Goal: Information Seeking & Learning: Learn about a topic

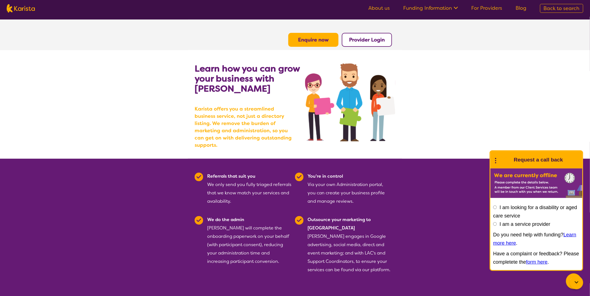
click at [465, 119] on section "Learn how you can grow your business with Karista Karista offers you a streamli…" at bounding box center [295, 104] width 590 height 109
click at [576, 280] on icon at bounding box center [576, 283] width 7 height 7
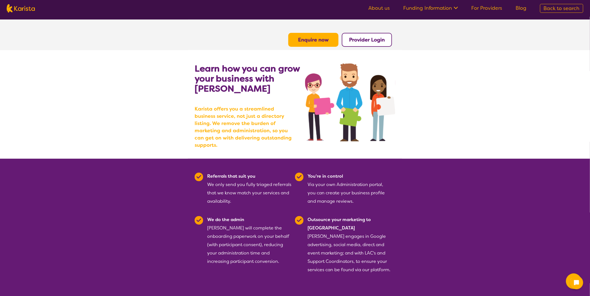
click at [550, 9] on span "Back to search" at bounding box center [561, 8] width 36 height 7
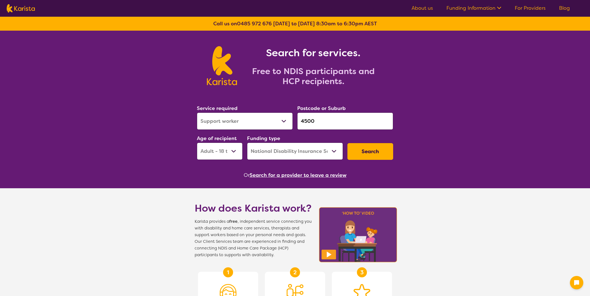
select select "Support worker"
select select "AD"
select select "NDIS"
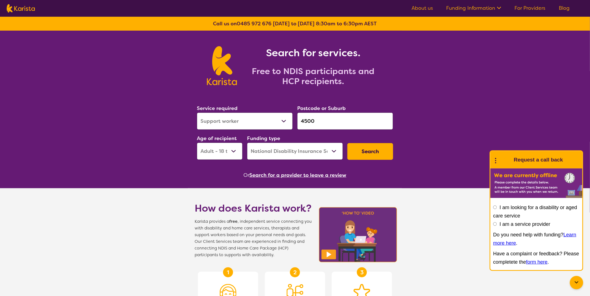
click at [362, 149] on button "Search" at bounding box center [370, 151] width 46 height 17
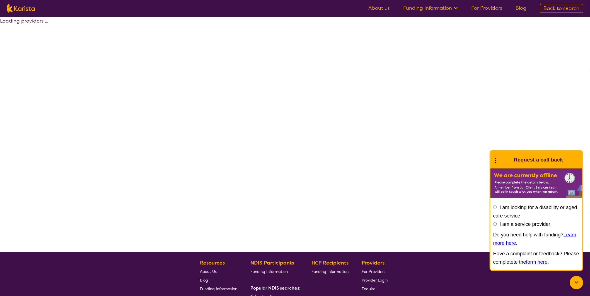
select select "NDIS"
select select "Support worker"
select select "AD"
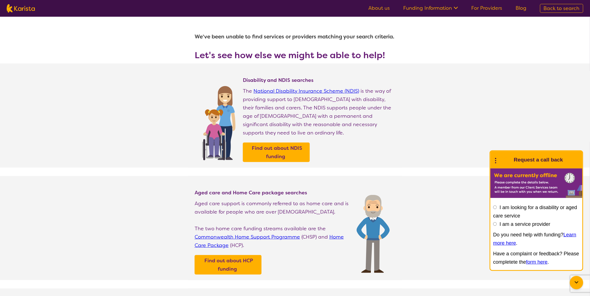
click at [553, 11] on span "Back to search" at bounding box center [561, 8] width 36 height 7
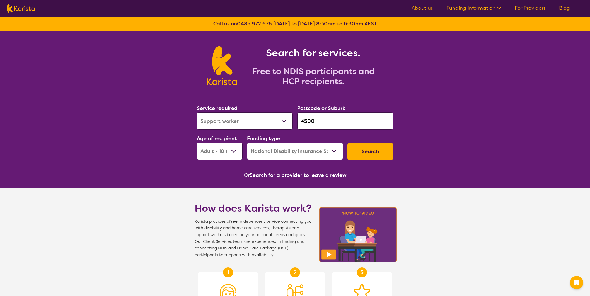
select select "Support worker"
select select "AD"
select select "NDIS"
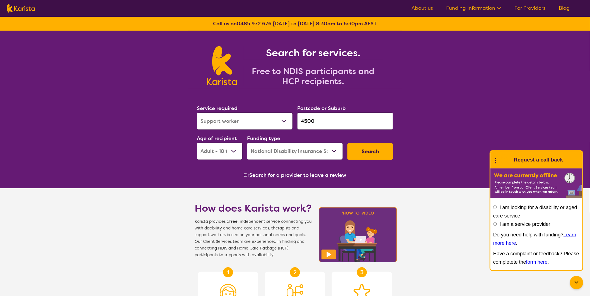
drag, startPoint x: 575, startPoint y: 285, endPoint x: 570, endPoint y: 277, distance: 9.2
click at [575, 284] on icon at bounding box center [576, 283] width 7 height 7
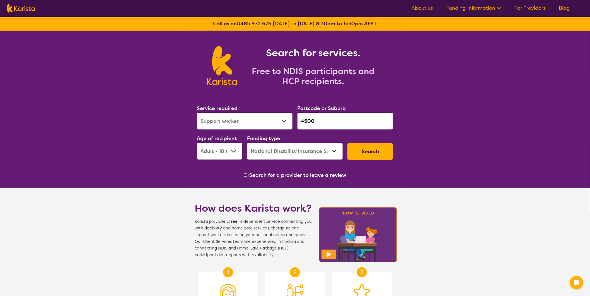
click at [303, 151] on select "Home Care Package (HCP) National Disability Insurance Scheme (NDIS) I don't know" at bounding box center [295, 151] width 96 height 17
click at [247, 143] on select "Home Care Package (HCP) National Disability Insurance Scheme (NDIS) I don't know" at bounding box center [295, 151] width 96 height 17
click at [237, 151] on select "Early Childhood - 0 to 9 Child - 10 to 11 Adolescent - 12 to 17 Adult - 18 to 6…" at bounding box center [220, 151] width 46 height 17
click at [197, 143] on select "Early Childhood - 0 to 9 Child - 10 to 11 Adolescent - 12 to 17 Adult - 18 to 6…" at bounding box center [220, 151] width 46 height 17
click at [285, 123] on select "Allied Health Assistant Assessment (ADHD or Autism) Behaviour support Counselli…" at bounding box center [245, 121] width 96 height 17
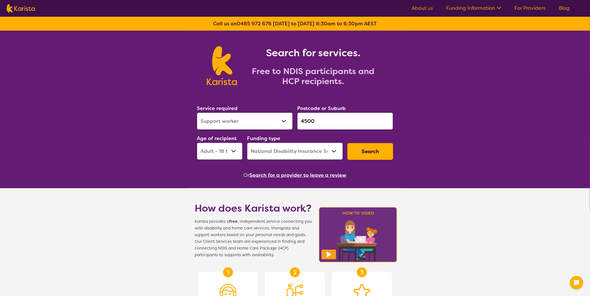
select select "Domestic and home help"
click at [197, 113] on select "Allied Health Assistant Assessment (ADHD or Autism) Behaviour support Counselli…" at bounding box center [245, 121] width 96 height 17
click at [374, 150] on button "Search" at bounding box center [370, 151] width 46 height 17
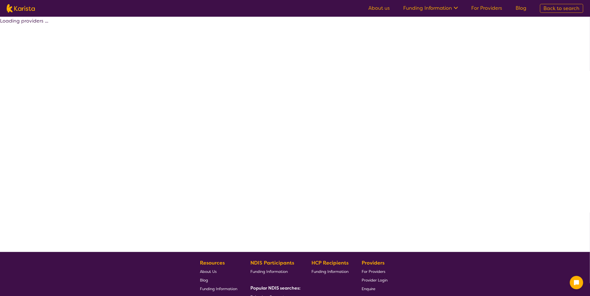
select select "NDIS"
select select "Domestic and home help"
select select "AD"
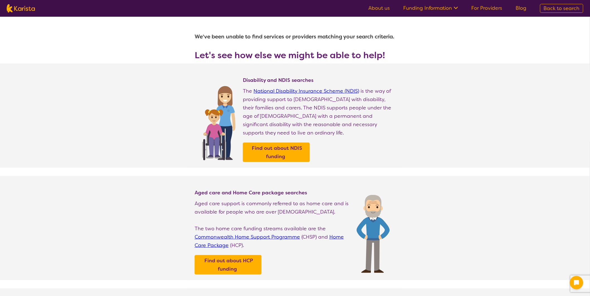
click at [562, 9] on span "Back to search" at bounding box center [561, 8] width 36 height 7
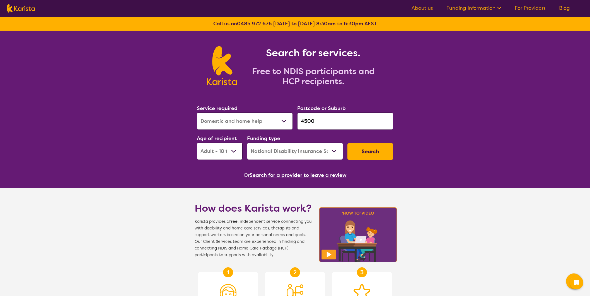
select select "Domestic and home help"
select select "AD"
select select "NDIS"
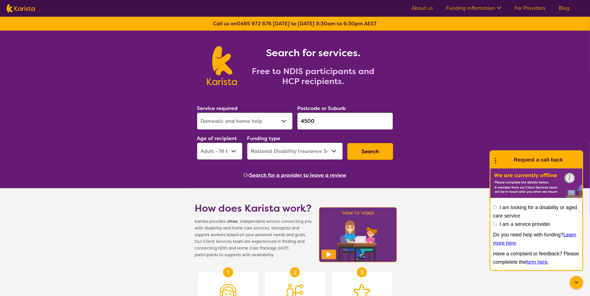
click at [577, 284] on icon at bounding box center [576, 283] width 7 height 7
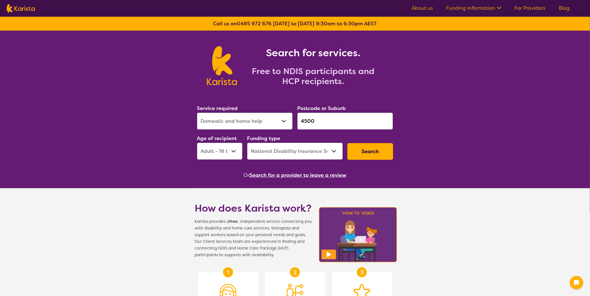
click at [363, 124] on input "4500" at bounding box center [345, 121] width 96 height 17
